Goal: Find specific page/section: Find specific page/section

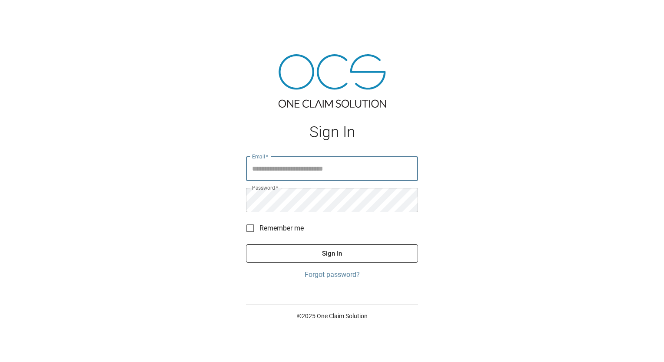
type input "**********"
click at [329, 253] on button "Sign In" at bounding box center [332, 253] width 172 height 18
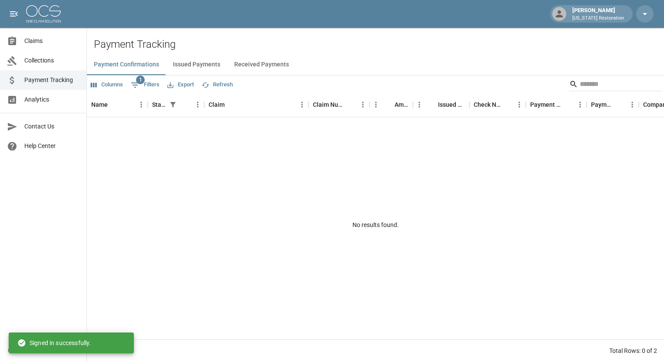
click at [207, 62] on button "Issued Payments" at bounding box center [196, 64] width 61 height 21
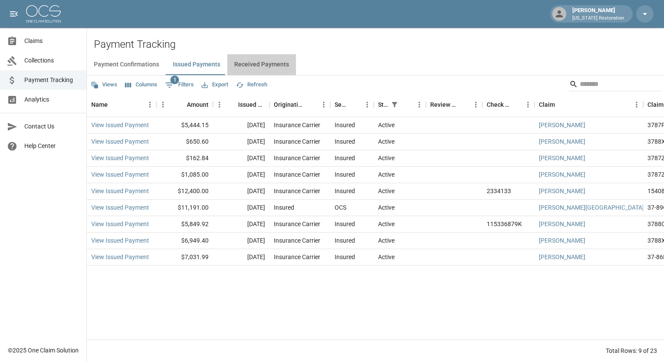
click at [262, 68] on button "Received Payments" at bounding box center [261, 64] width 69 height 21
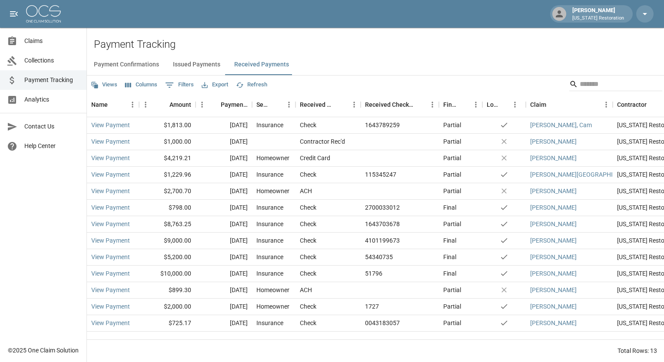
click at [43, 43] on span "Claims" at bounding box center [51, 40] width 55 height 9
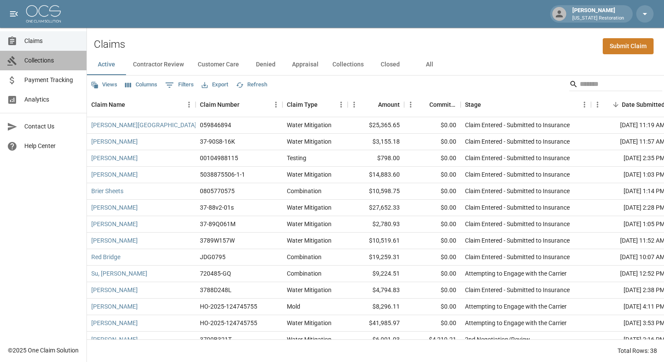
click at [54, 62] on span "Collections" at bounding box center [51, 60] width 55 height 9
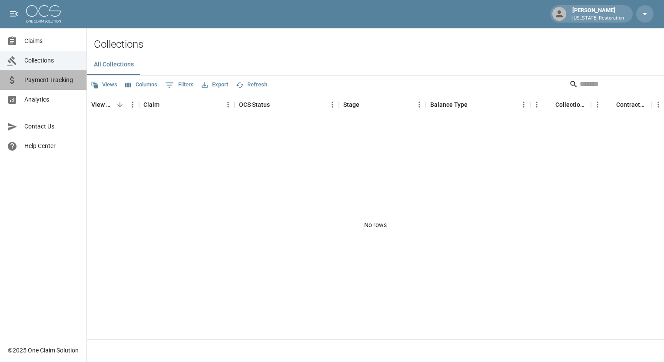
click at [55, 81] on span "Payment Tracking" at bounding box center [51, 80] width 55 height 9
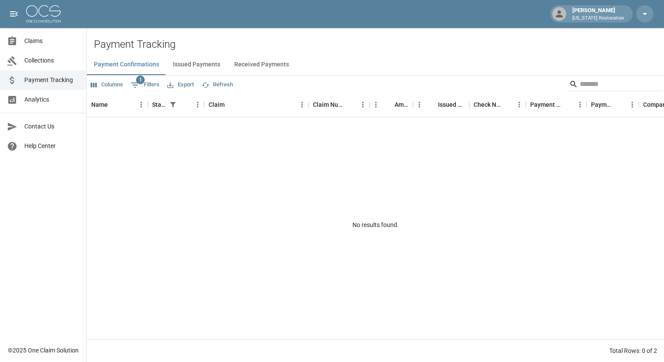
click at [240, 65] on button "Received Payments" at bounding box center [261, 64] width 69 height 21
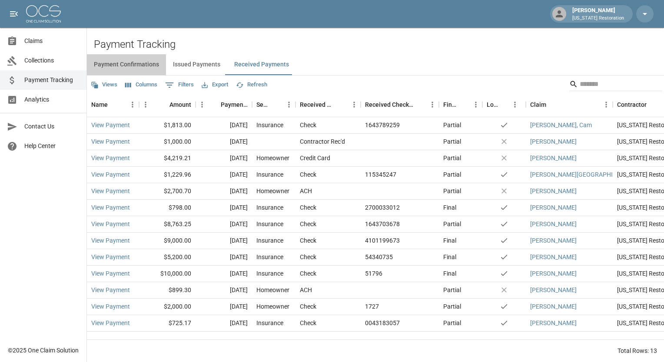
click at [124, 65] on button "Payment Confirmations" at bounding box center [126, 64] width 79 height 21
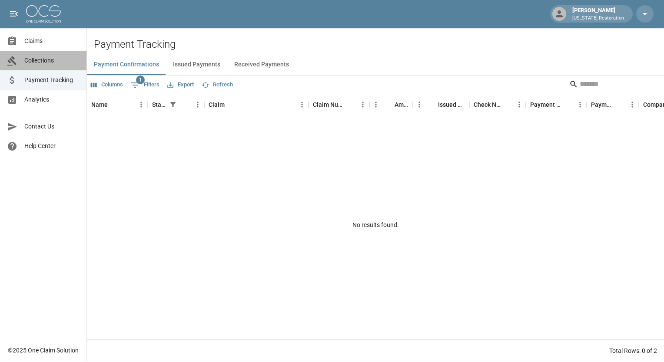
click at [43, 59] on span "Collections" at bounding box center [51, 60] width 55 height 9
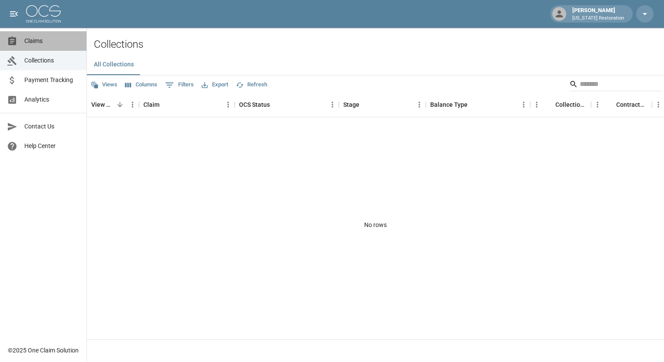
click at [45, 43] on span "Claims" at bounding box center [51, 40] width 55 height 9
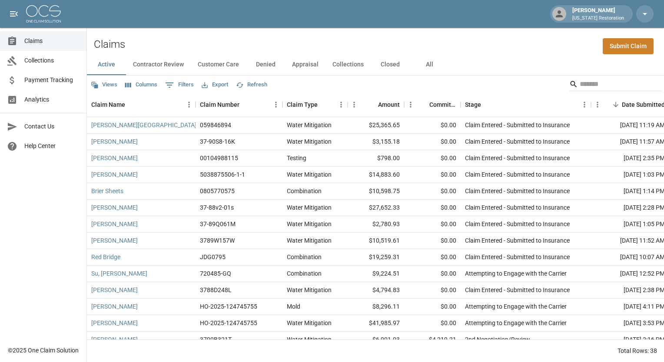
click at [168, 67] on button "Contractor Review" at bounding box center [158, 64] width 65 height 21
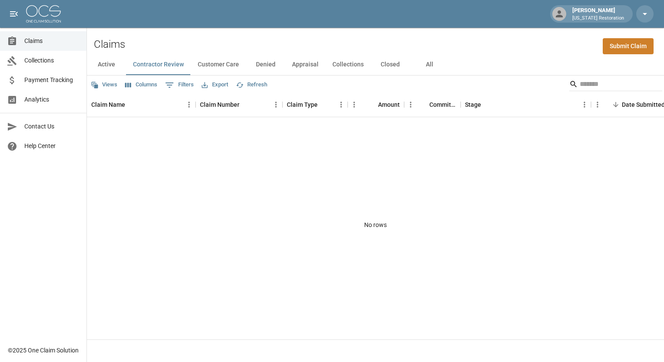
click at [112, 65] on button "Active" at bounding box center [106, 64] width 39 height 21
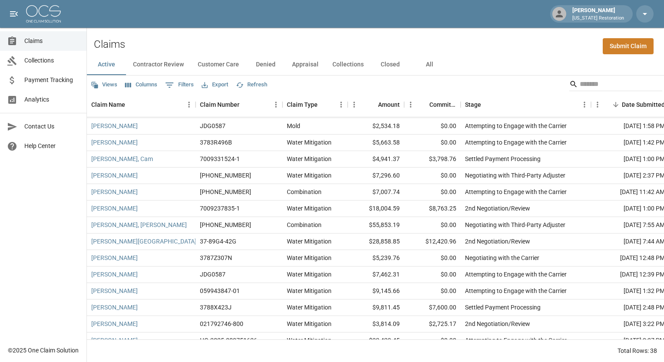
scroll to position [411, 0]
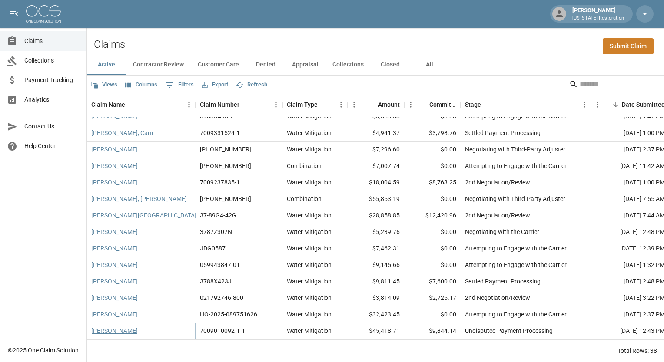
click at [100, 327] on link "[PERSON_NAME]" at bounding box center [114, 331] width 46 height 9
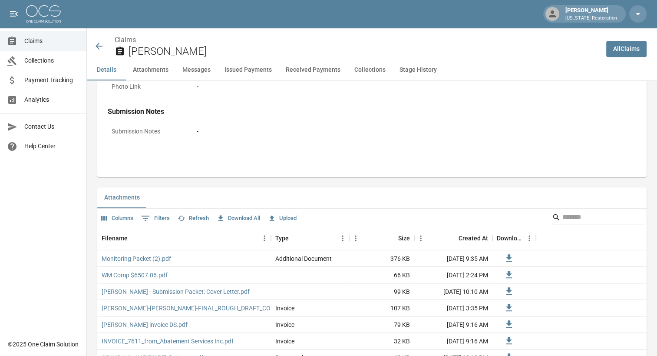
scroll to position [460, 0]
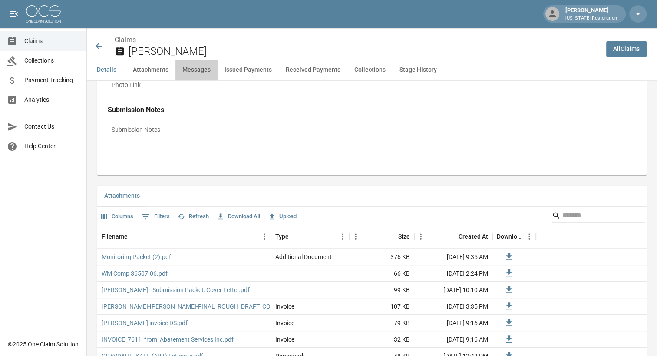
click at [195, 76] on button "Messages" at bounding box center [196, 69] width 42 height 21
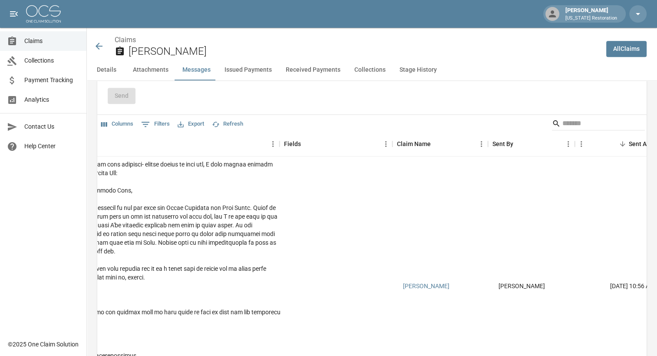
scroll to position [0, 56]
